Goal: Transaction & Acquisition: Book appointment/travel/reservation

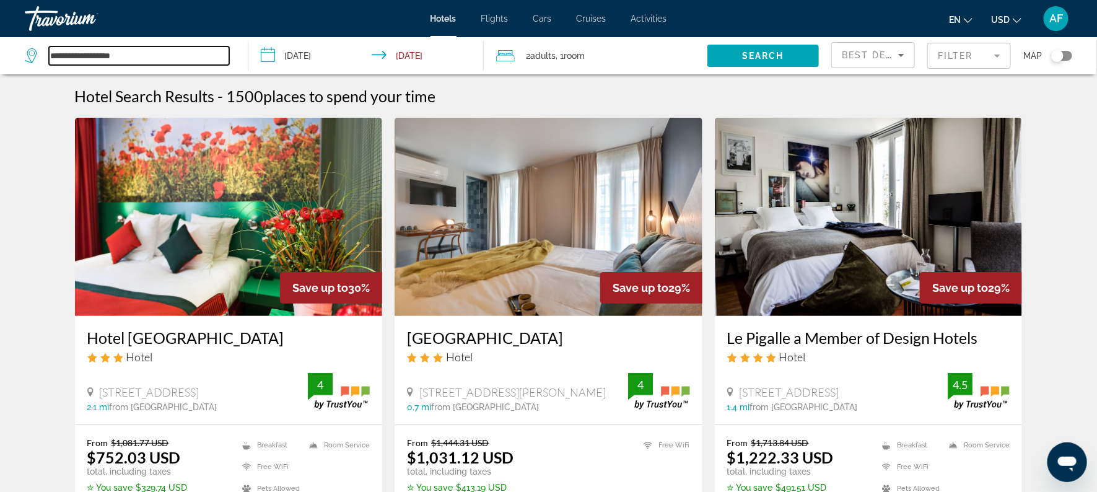
click at [67, 58] on input "**********" at bounding box center [139, 55] width 180 height 19
click at [30, 52] on icon "Search widget" at bounding box center [32, 55] width 15 height 15
click at [137, 51] on input "**********" at bounding box center [139, 55] width 180 height 19
type input "*"
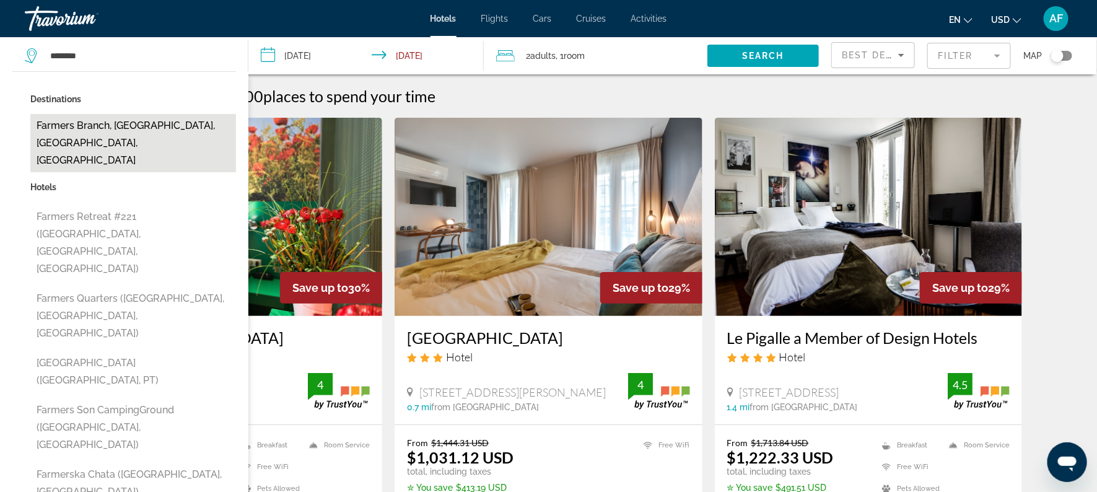
click at [81, 128] on button "Farmers Branch, [GEOGRAPHIC_DATA], [GEOGRAPHIC_DATA], [GEOGRAPHIC_DATA]" at bounding box center [133, 143] width 206 height 58
type input "**********"
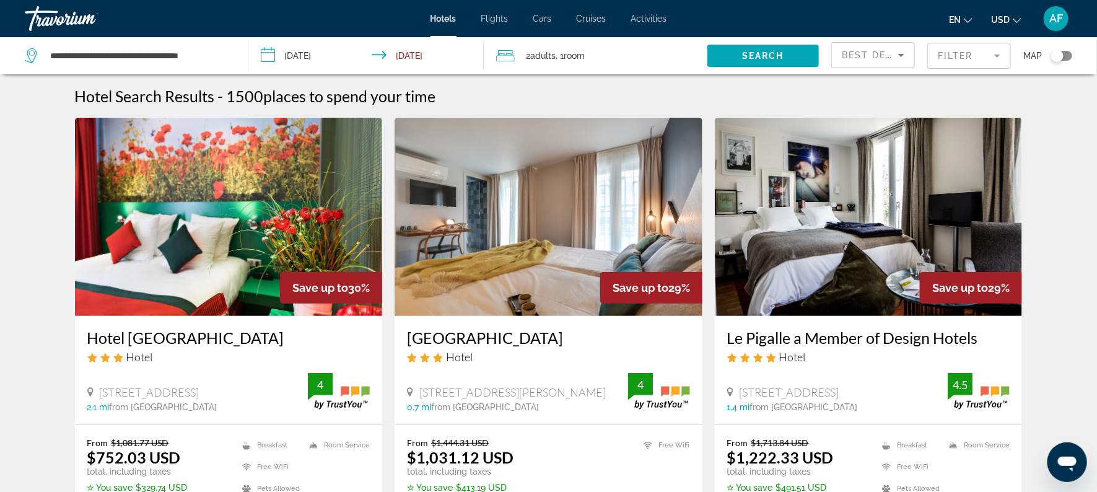
click at [271, 58] on input "**********" at bounding box center [368, 57] width 241 height 41
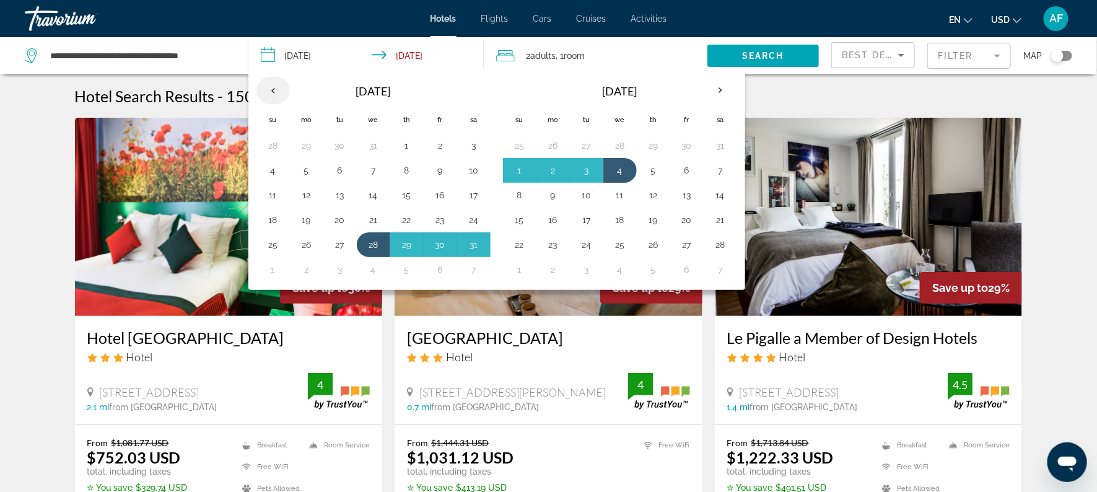
click at [272, 93] on th "Previous month" at bounding box center [272, 90] width 33 height 27
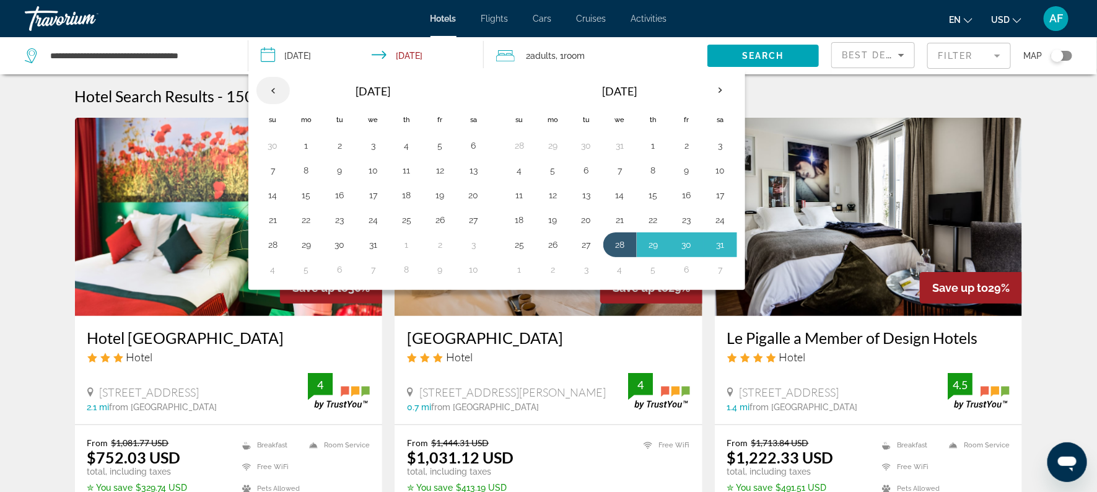
click at [272, 93] on th "Previous month" at bounding box center [272, 90] width 33 height 27
click at [409, 144] on button "2" at bounding box center [407, 145] width 20 height 17
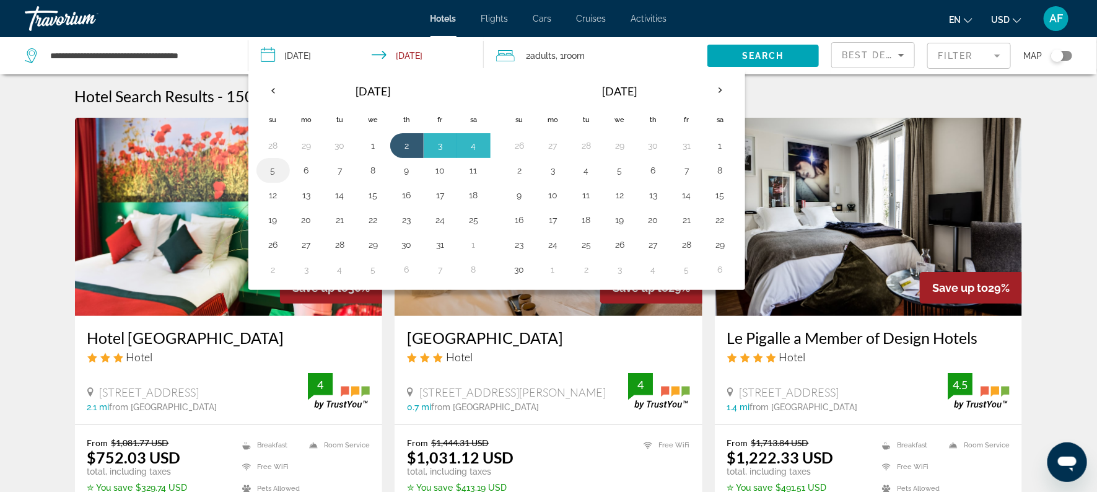
click at [277, 165] on button "5" at bounding box center [273, 170] width 20 height 17
type input "**********"
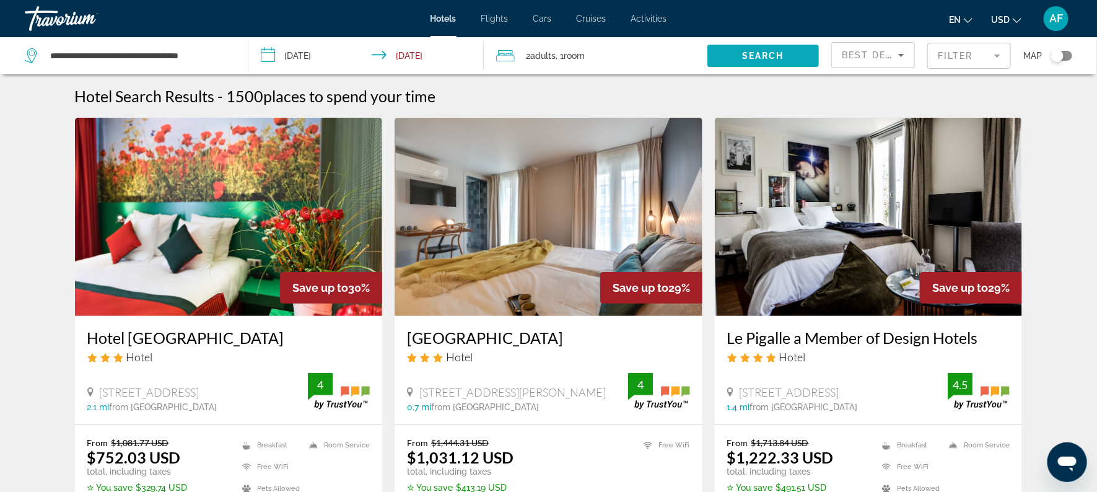
click at [772, 52] on span "Search" at bounding box center [763, 56] width 42 height 10
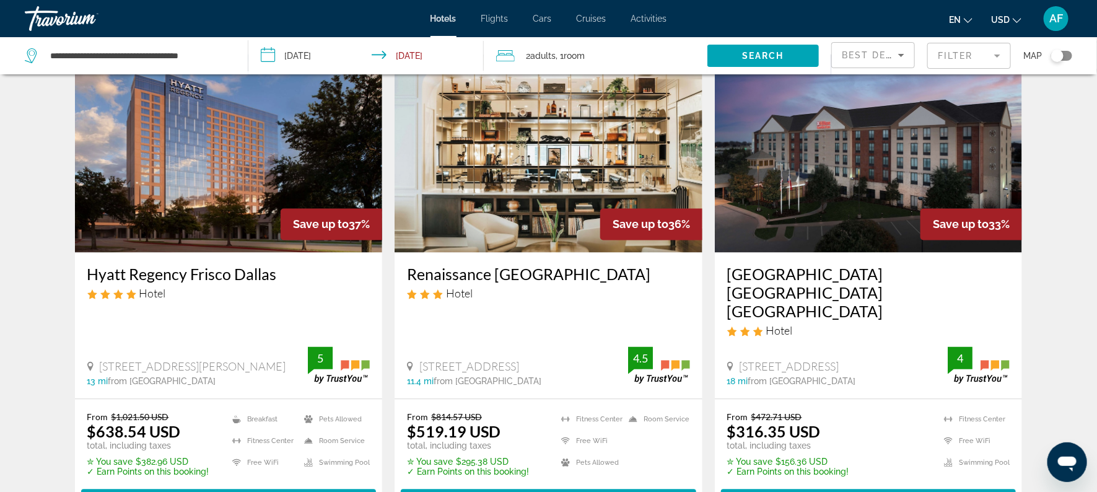
scroll to position [1015, 0]
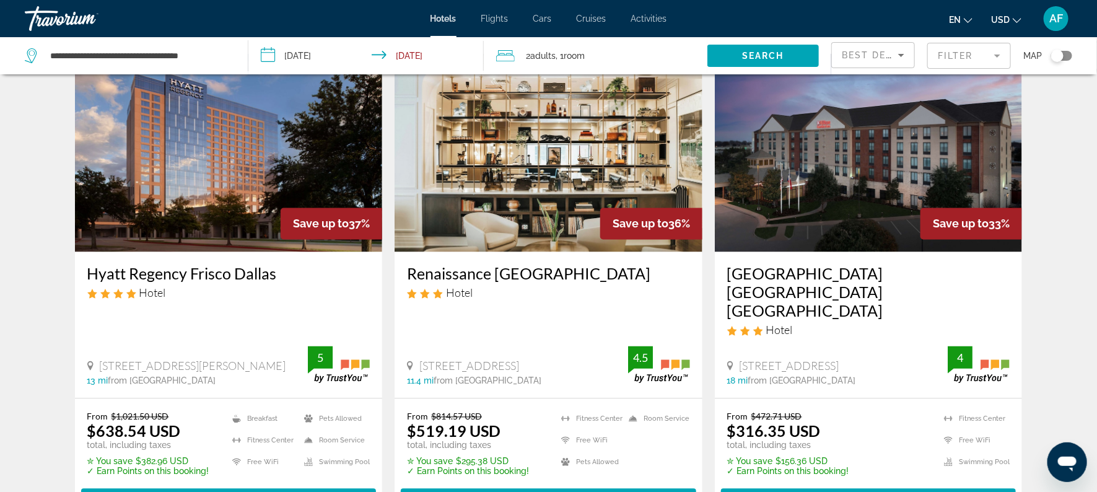
click at [938, 48] on mat-form-field "Filter" at bounding box center [969, 56] width 84 height 26
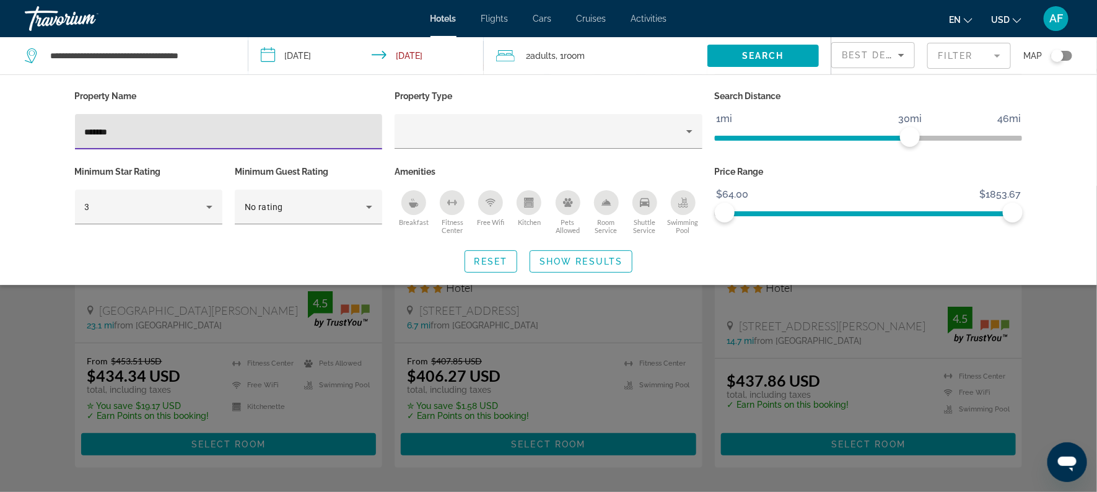
scroll to position [84, 0]
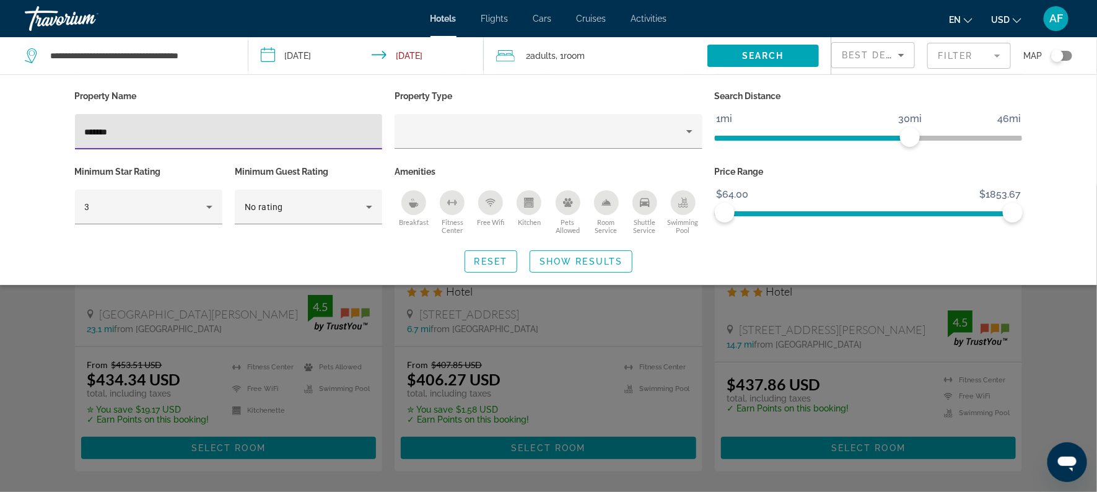
type input "*******"
click at [653, 300] on div "Search widget" at bounding box center [548, 339] width 1097 height 306
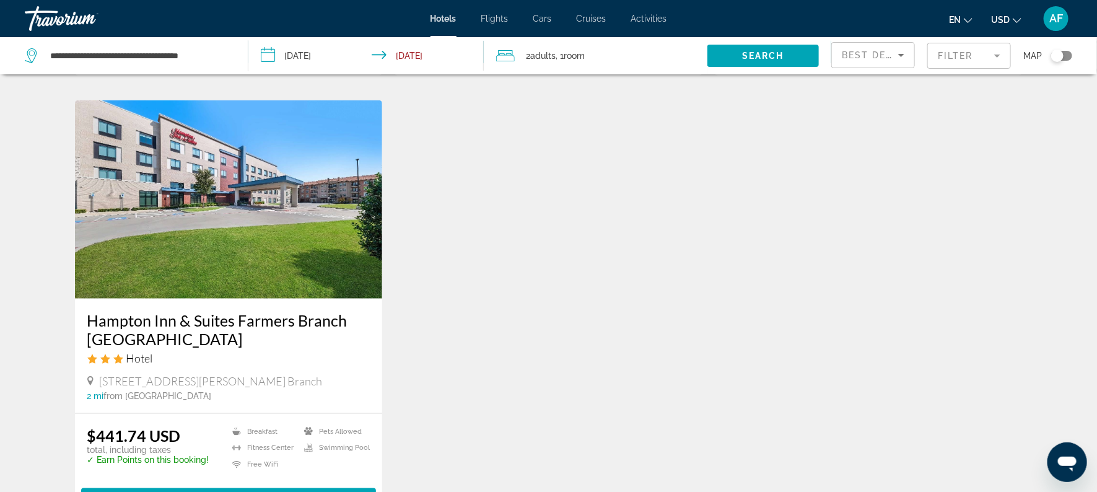
scroll to position [483, 0]
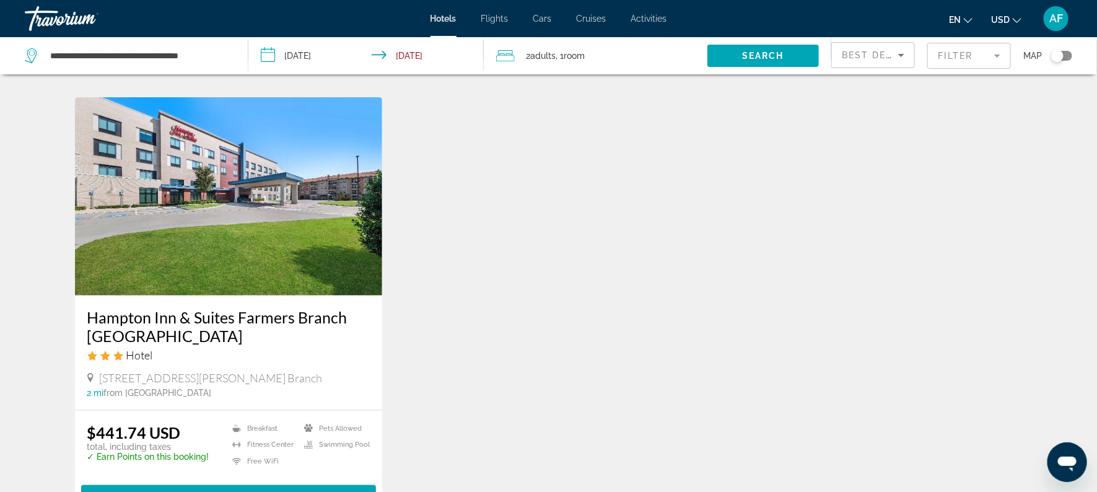
click at [242, 284] on img "Main content" at bounding box center [229, 196] width 308 height 198
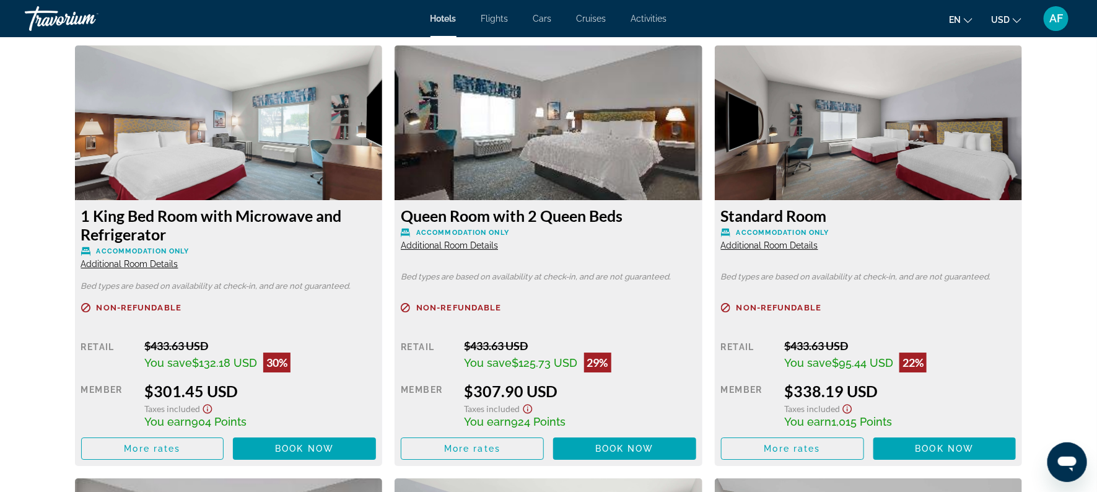
scroll to position [1723, 0]
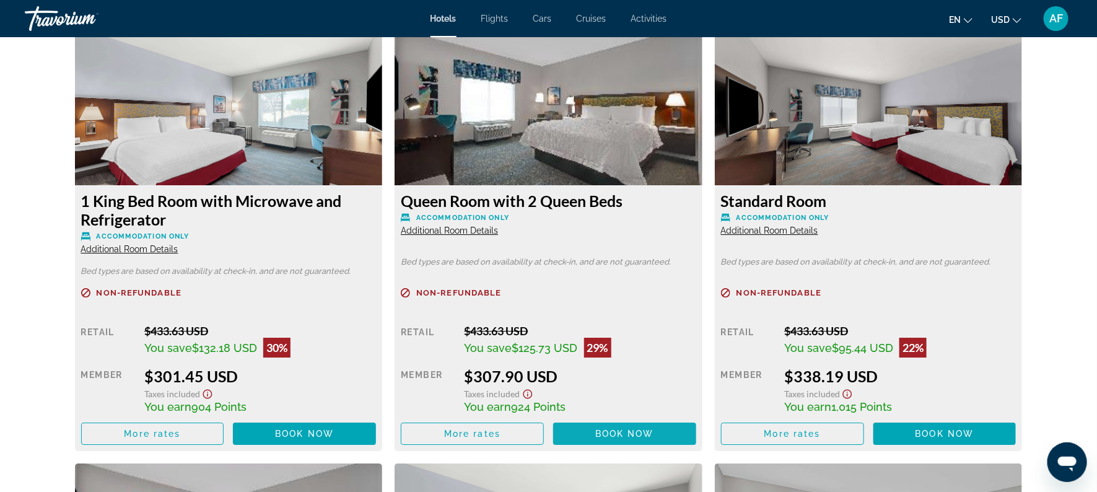
click at [588, 430] on span "Main content" at bounding box center [624, 434] width 143 height 30
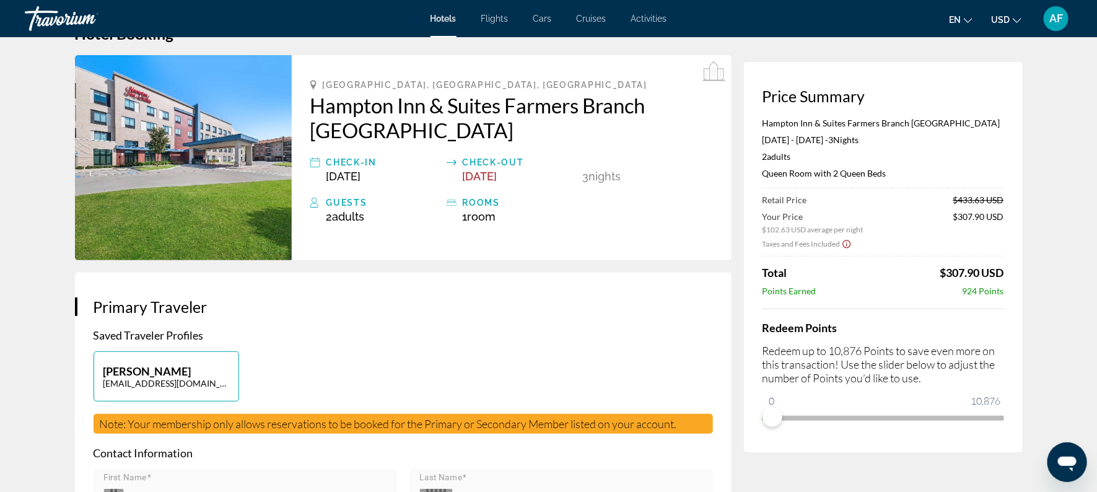
scroll to position [24, 0]
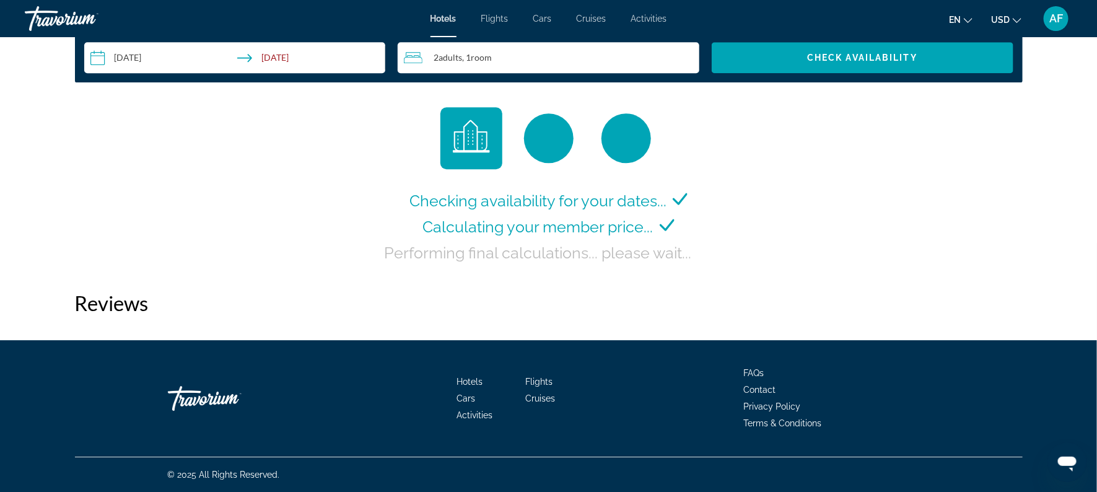
scroll to position [1646, 0]
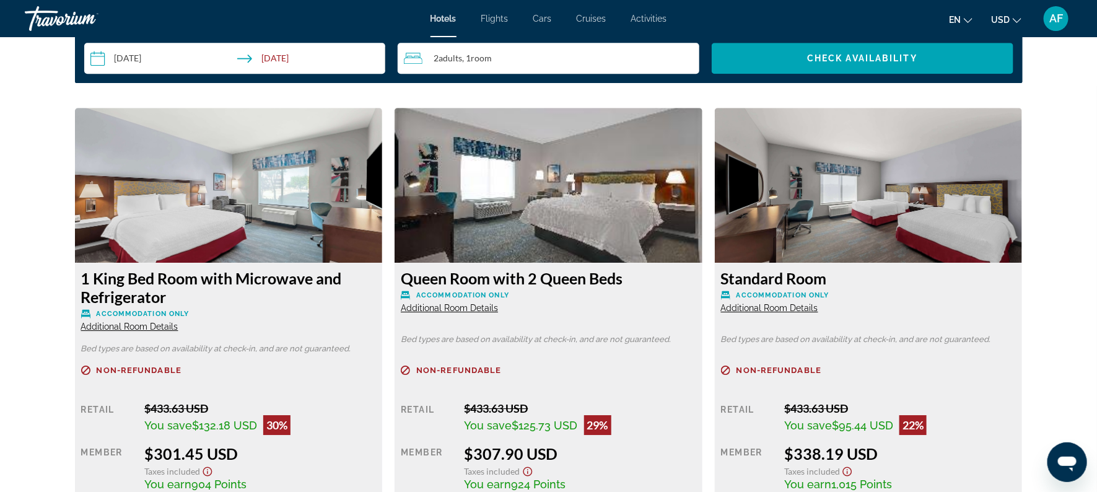
click at [118, 329] on span "Additional Room Details" at bounding box center [129, 326] width 97 height 10
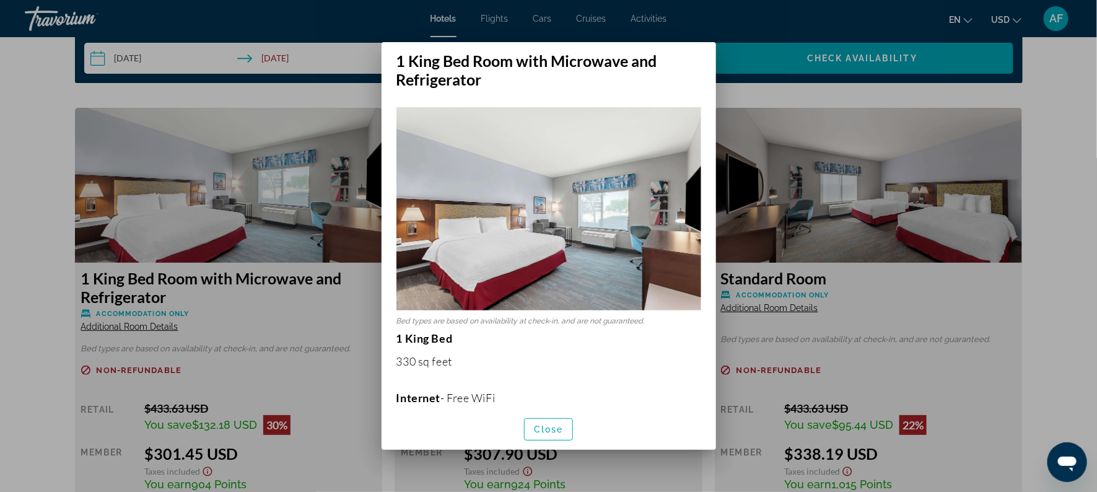
click at [659, 471] on div at bounding box center [548, 246] width 1097 height 492
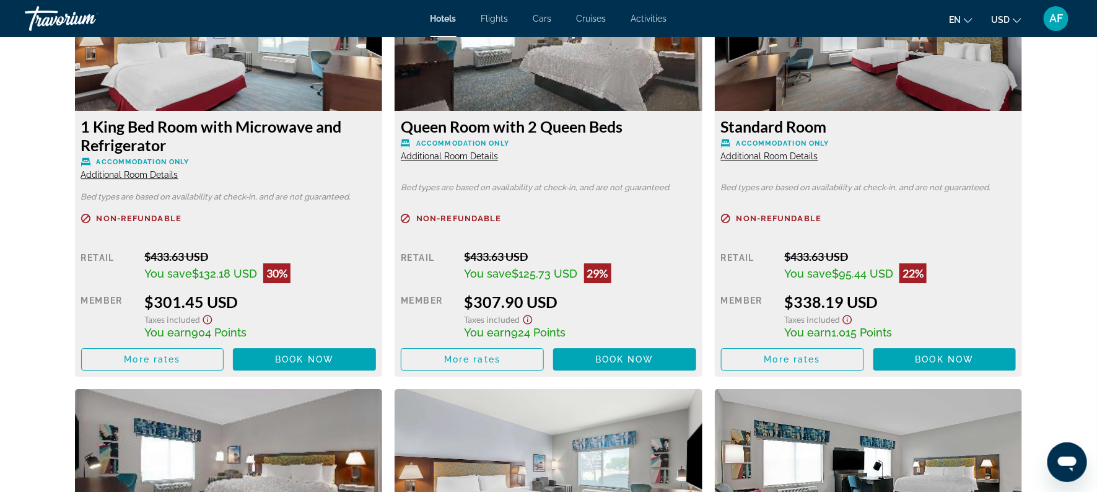
scroll to position [1792, 0]
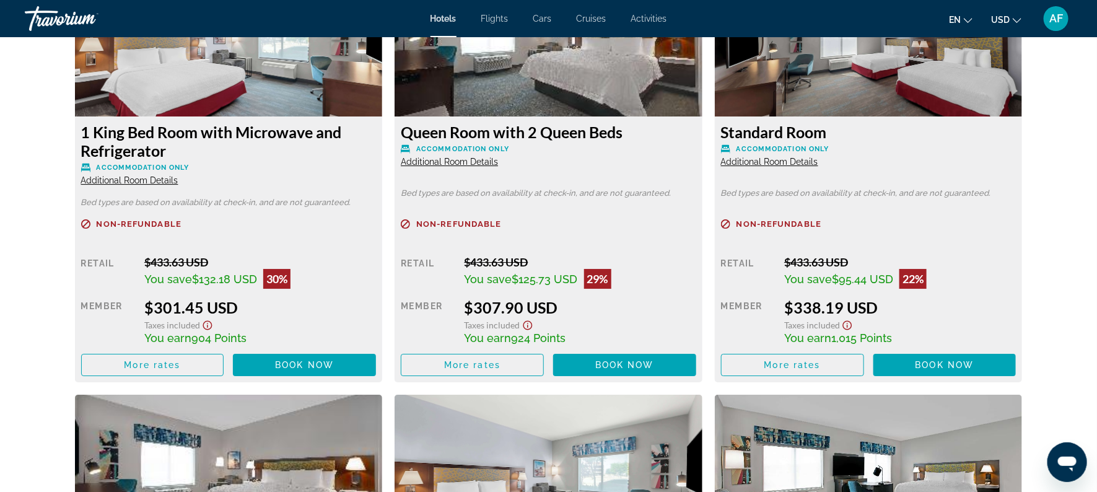
click at [442, 160] on span "Additional Room Details" at bounding box center [449, 162] width 97 height 10
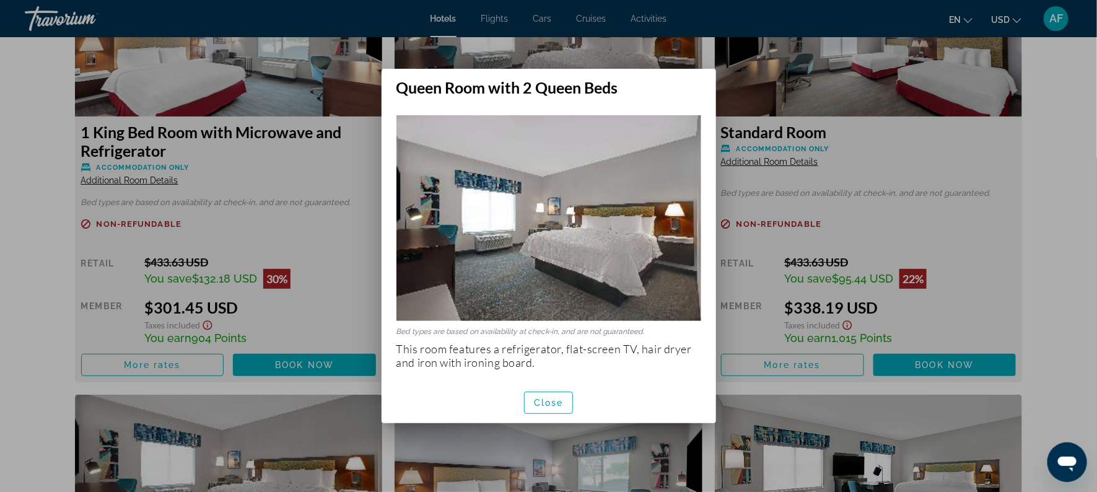
scroll to position [0, 0]
click at [419, 92] on h2 "Queen Room with 2 Queen Beds" at bounding box center [549, 83] width 334 height 28
click at [473, 89] on h2 "Queen Room with 2 Queen Beds" at bounding box center [549, 83] width 334 height 28
click at [530, 414] on span "button" at bounding box center [549, 403] width 48 height 30
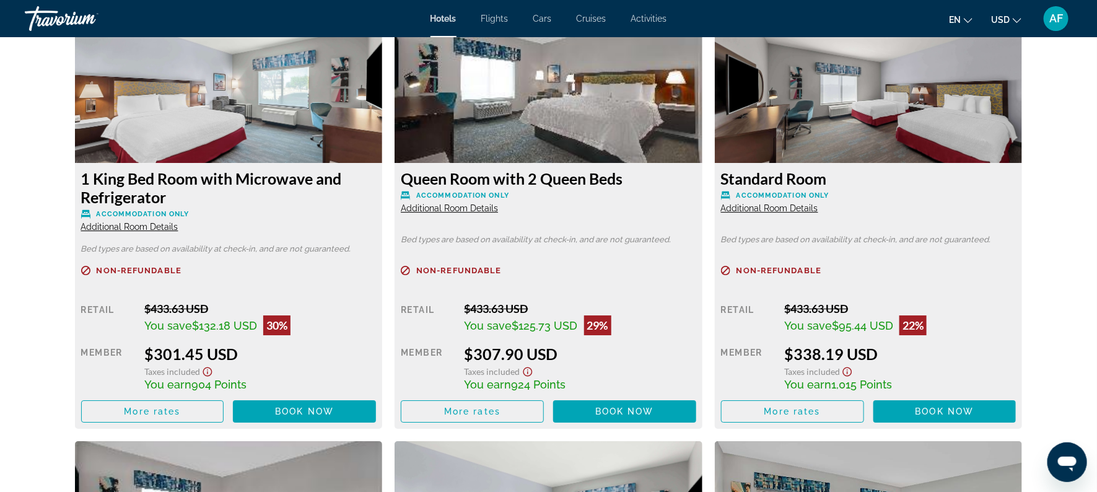
scroll to position [1746, 0]
click at [429, 211] on span "Additional Room Details" at bounding box center [449, 208] width 97 height 10
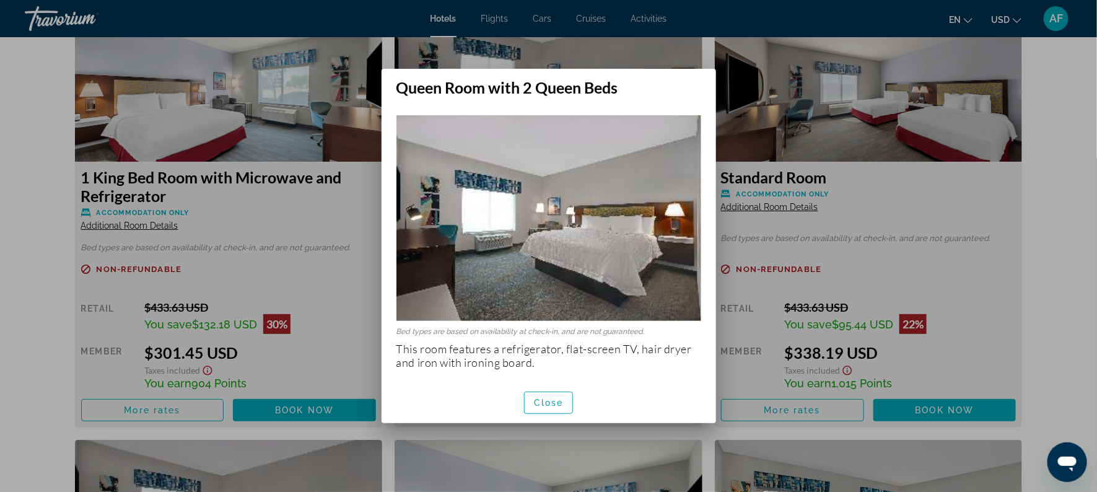
scroll to position [0, 0]
click at [555, 45] on div at bounding box center [548, 246] width 1097 height 492
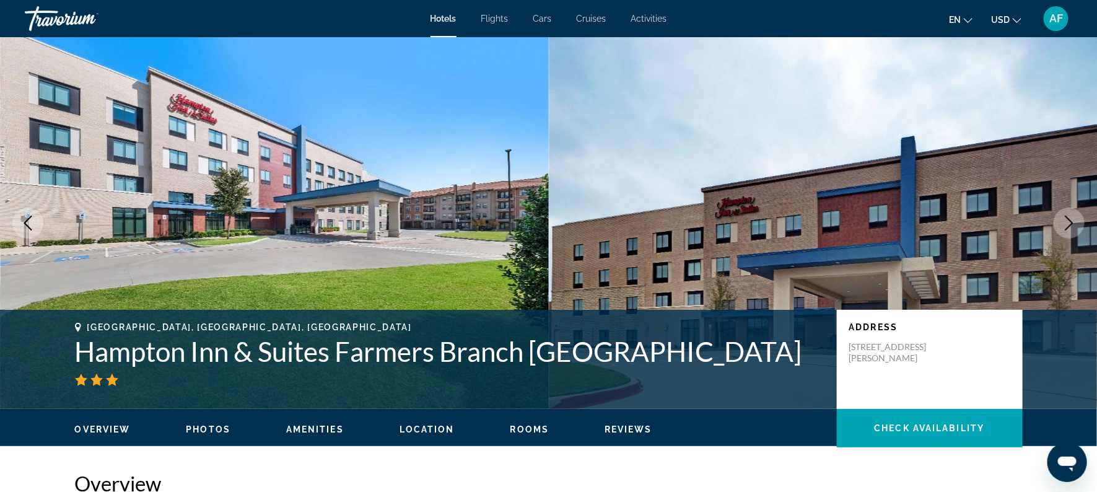
scroll to position [1746, 0]
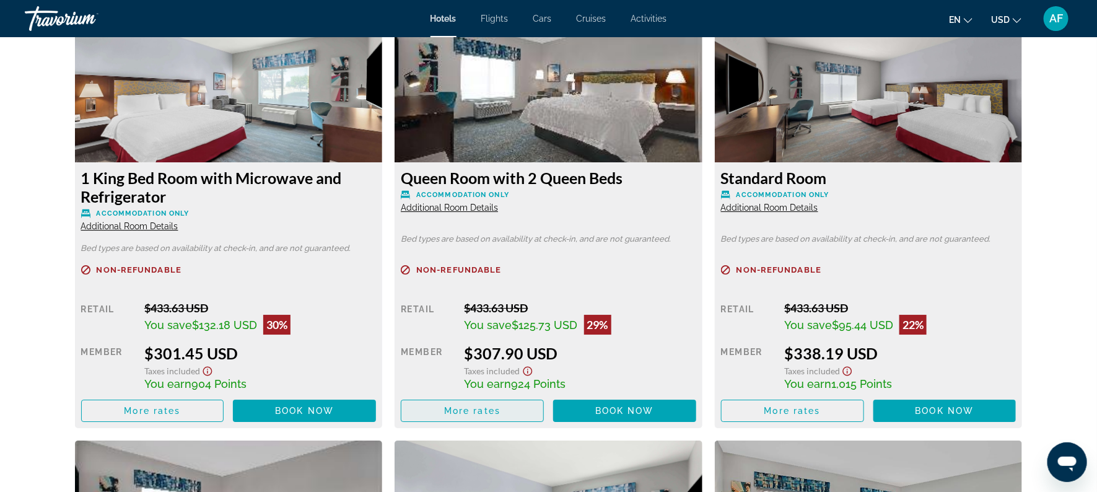
click at [510, 406] on span "Main content" at bounding box center [472, 411] width 142 height 30
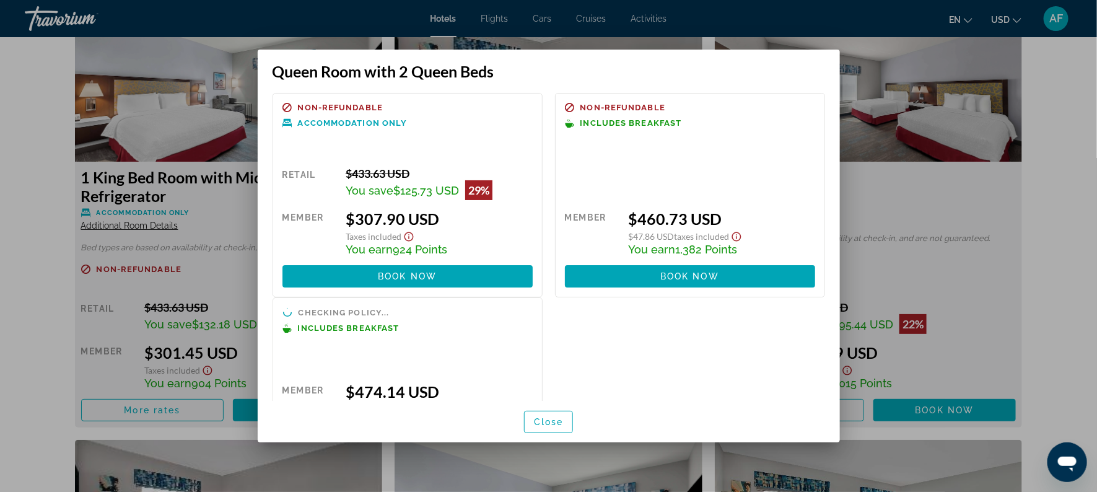
scroll to position [0, 0]
click at [657, 356] on div "Non-refundable Accommodation Only Retail $433.63 USD You save $125.73 USD 29% w…" at bounding box center [548, 282] width 565 height 379
click at [935, 166] on div at bounding box center [548, 246] width 1097 height 492
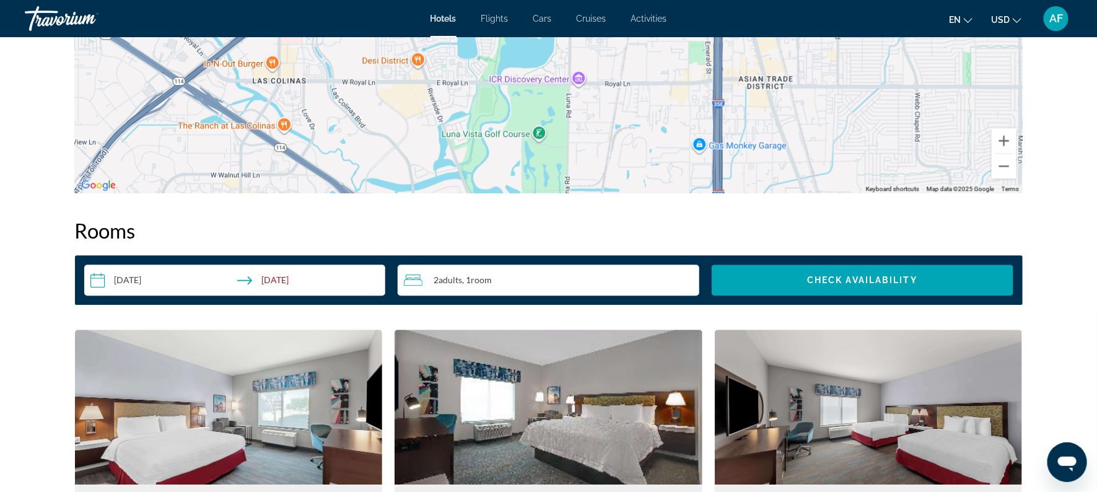
scroll to position [1423, 0]
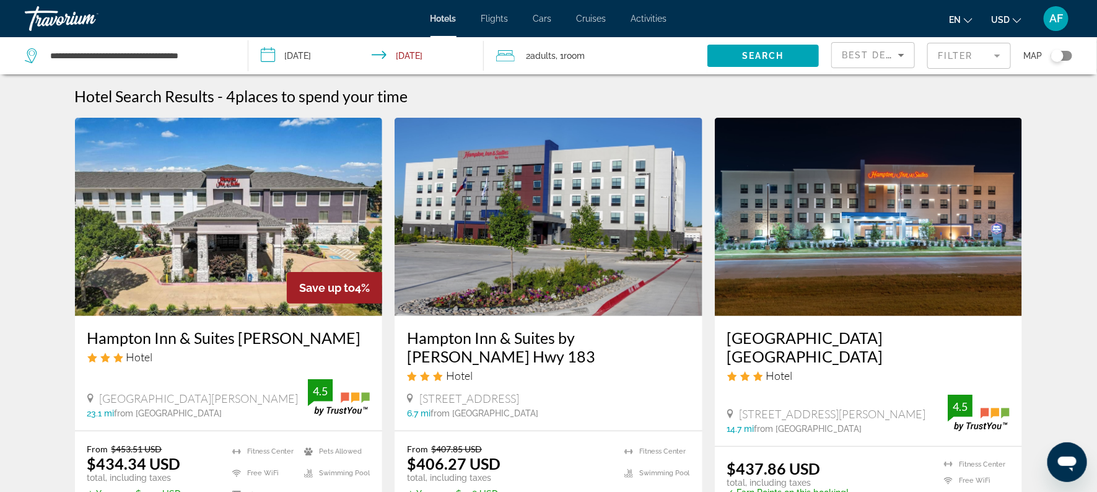
click at [967, 59] on mat-form-field "Filter" at bounding box center [969, 56] width 84 height 26
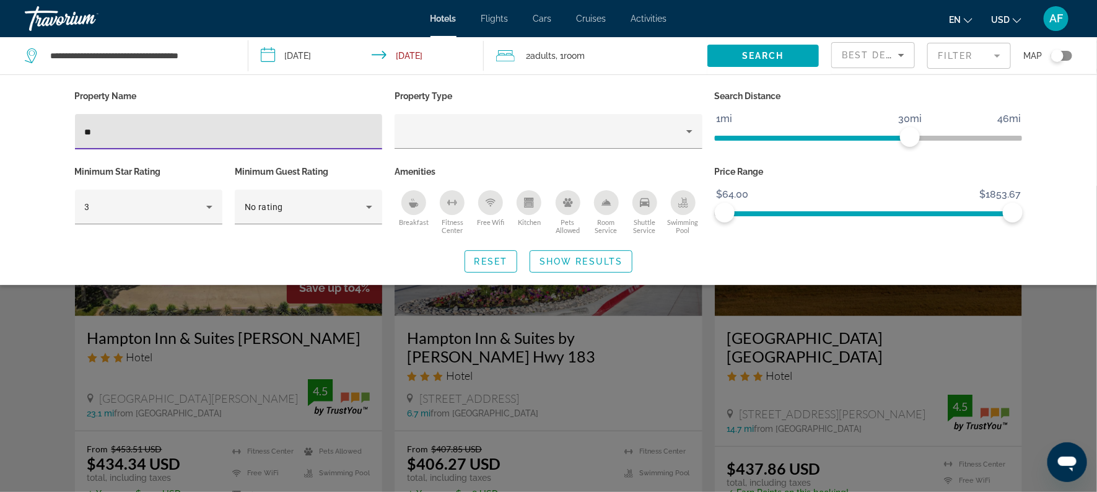
type input "*"
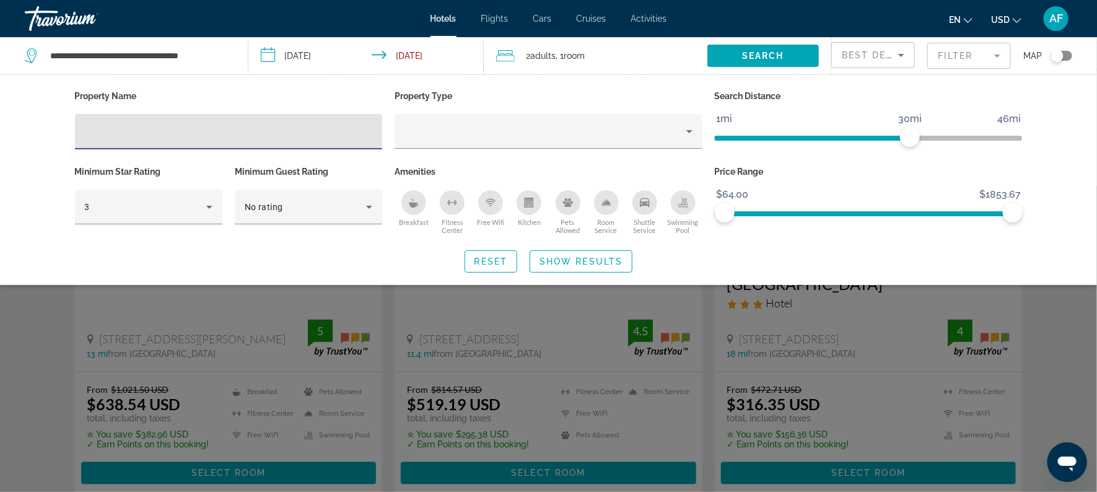
scroll to position [1042, 0]
click at [1044, 369] on div "Search widget" at bounding box center [548, 339] width 1097 height 306
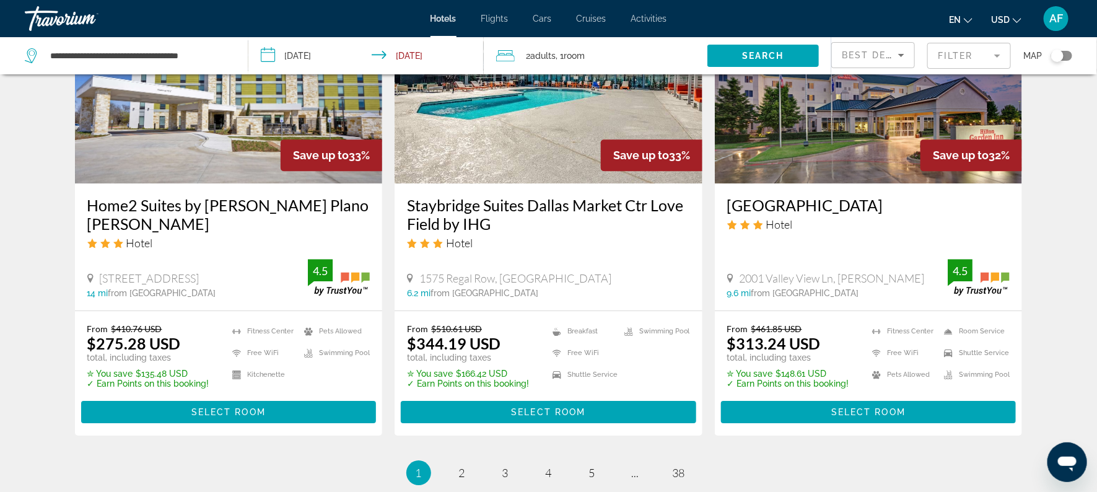
scroll to position [1582, 0]
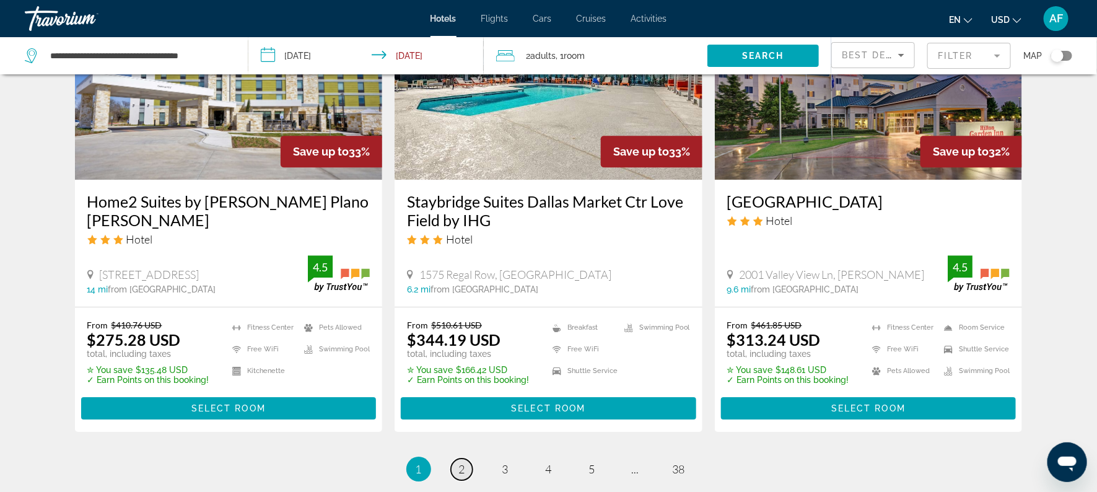
click at [461, 462] on span "2" at bounding box center [462, 469] width 6 height 14
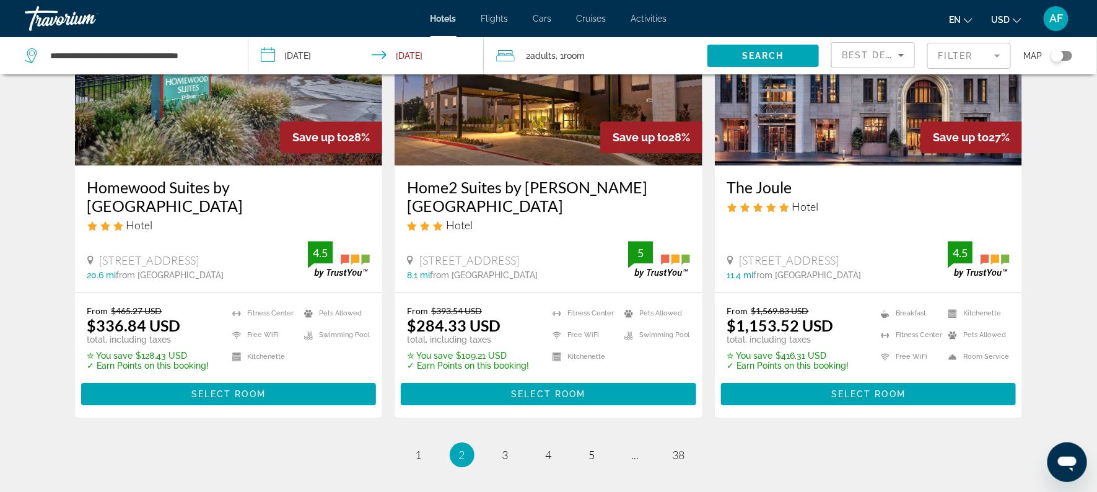
scroll to position [1560, 0]
